Goal: Task Accomplishment & Management: Complete application form

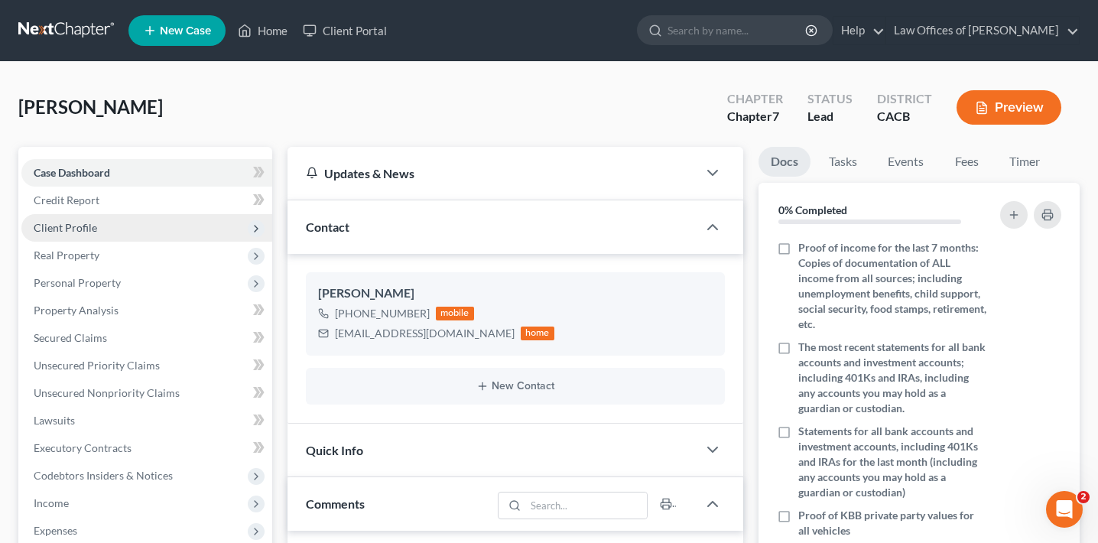
click at [197, 232] on span "Client Profile" at bounding box center [146, 228] width 251 height 28
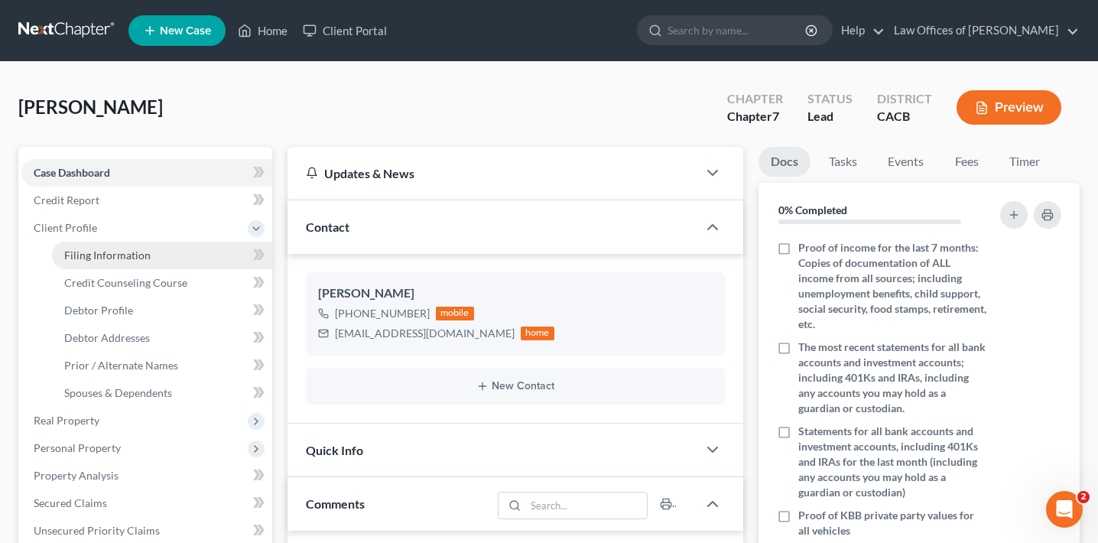
click at [196, 259] on link "Filing Information" at bounding box center [162, 256] width 220 height 28
select select "0"
select select "3"
select select "0"
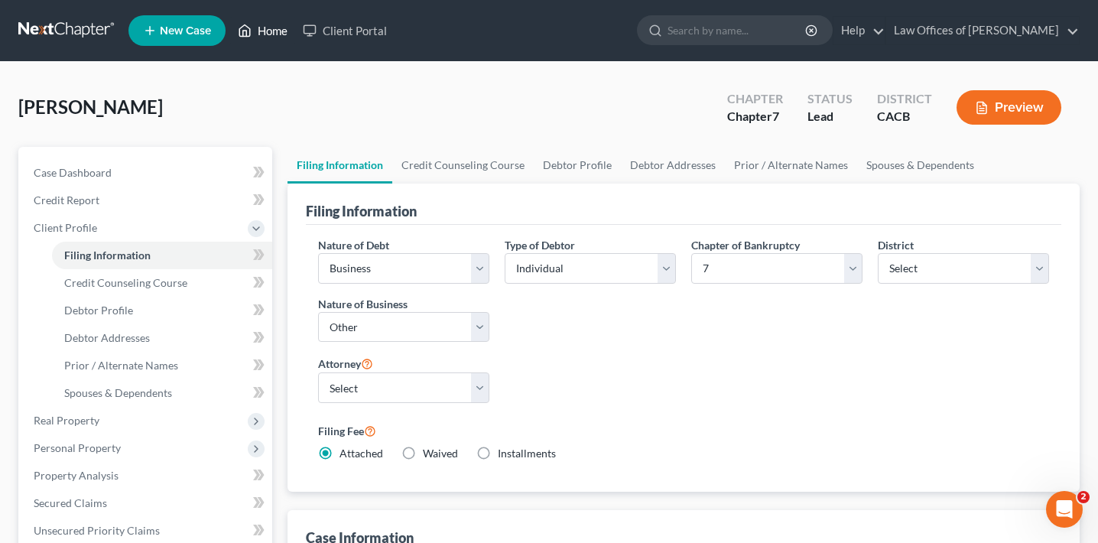
click at [271, 33] on link "Home" at bounding box center [262, 31] width 65 height 28
